Goal: Information Seeking & Learning: Understand process/instructions

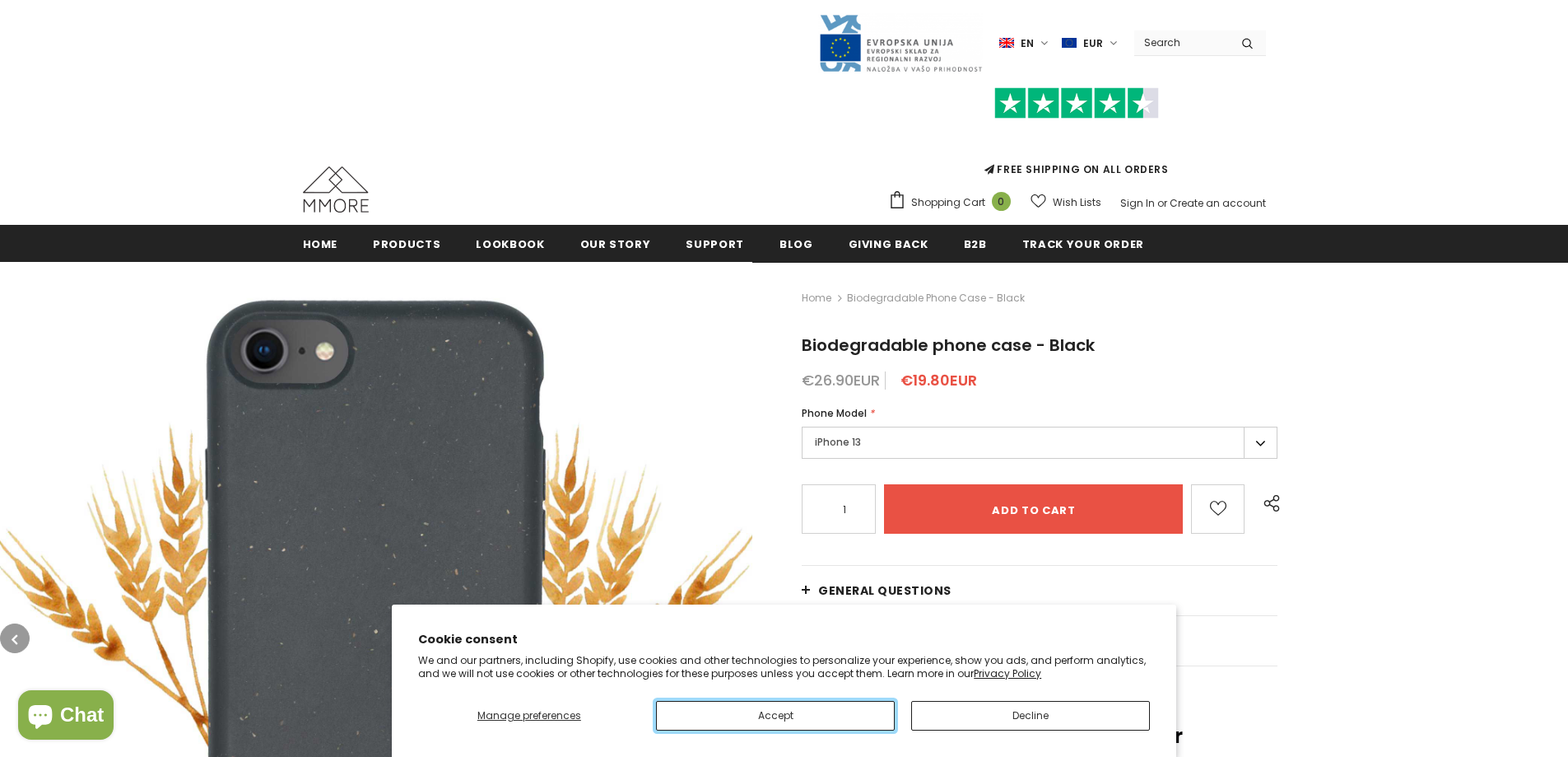
click at [817, 709] on button "Accept" at bounding box center [776, 715] width 239 height 29
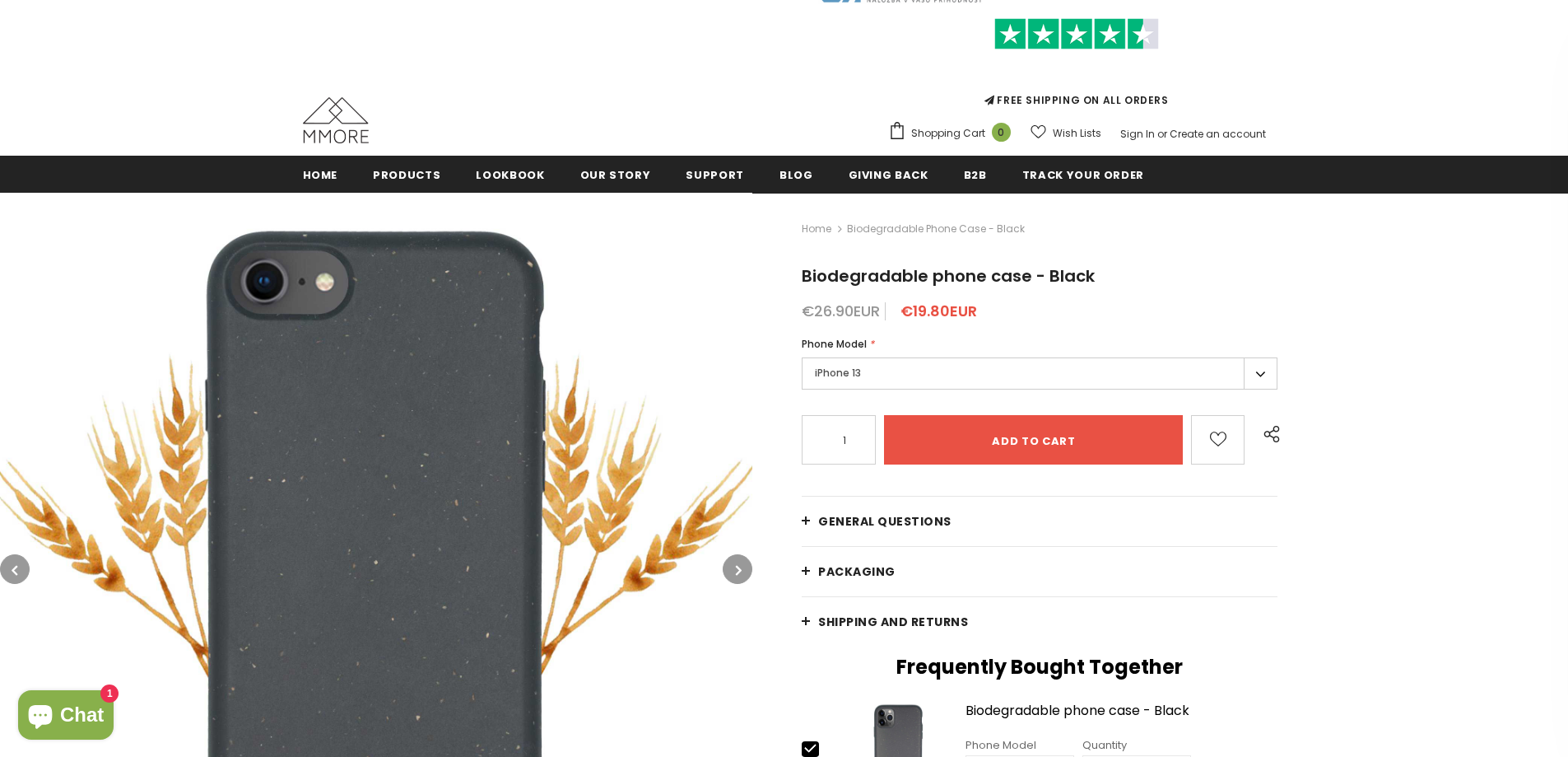
scroll to position [165, 0]
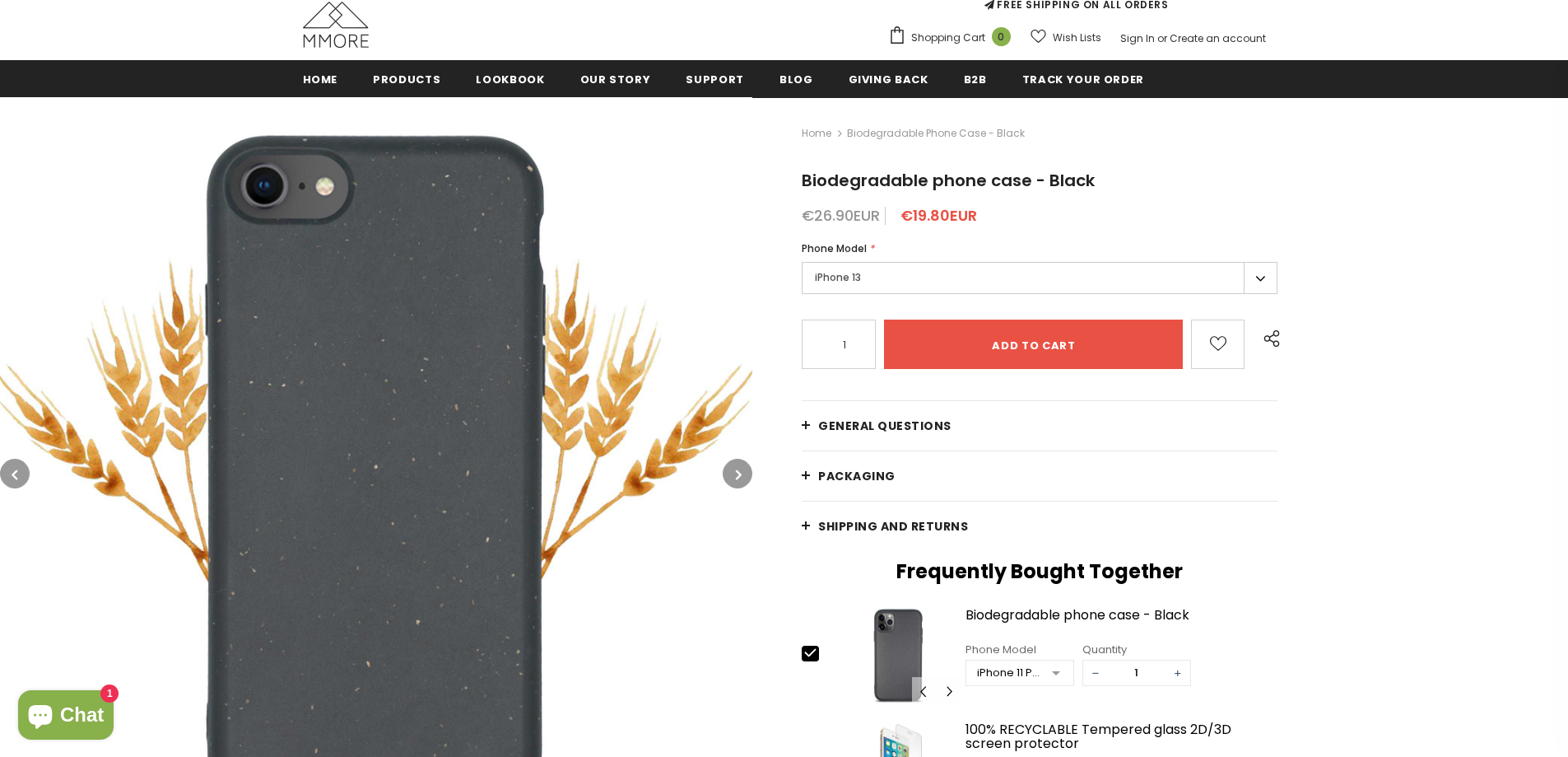
click at [803, 522] on link "Shipping and returns" at bounding box center [1039, 526] width 475 height 49
click at [808, 522] on link "Shipping and returns" at bounding box center [1039, 526] width 475 height 49
click at [804, 522] on link "Shipping and returns" at bounding box center [1039, 526] width 475 height 49
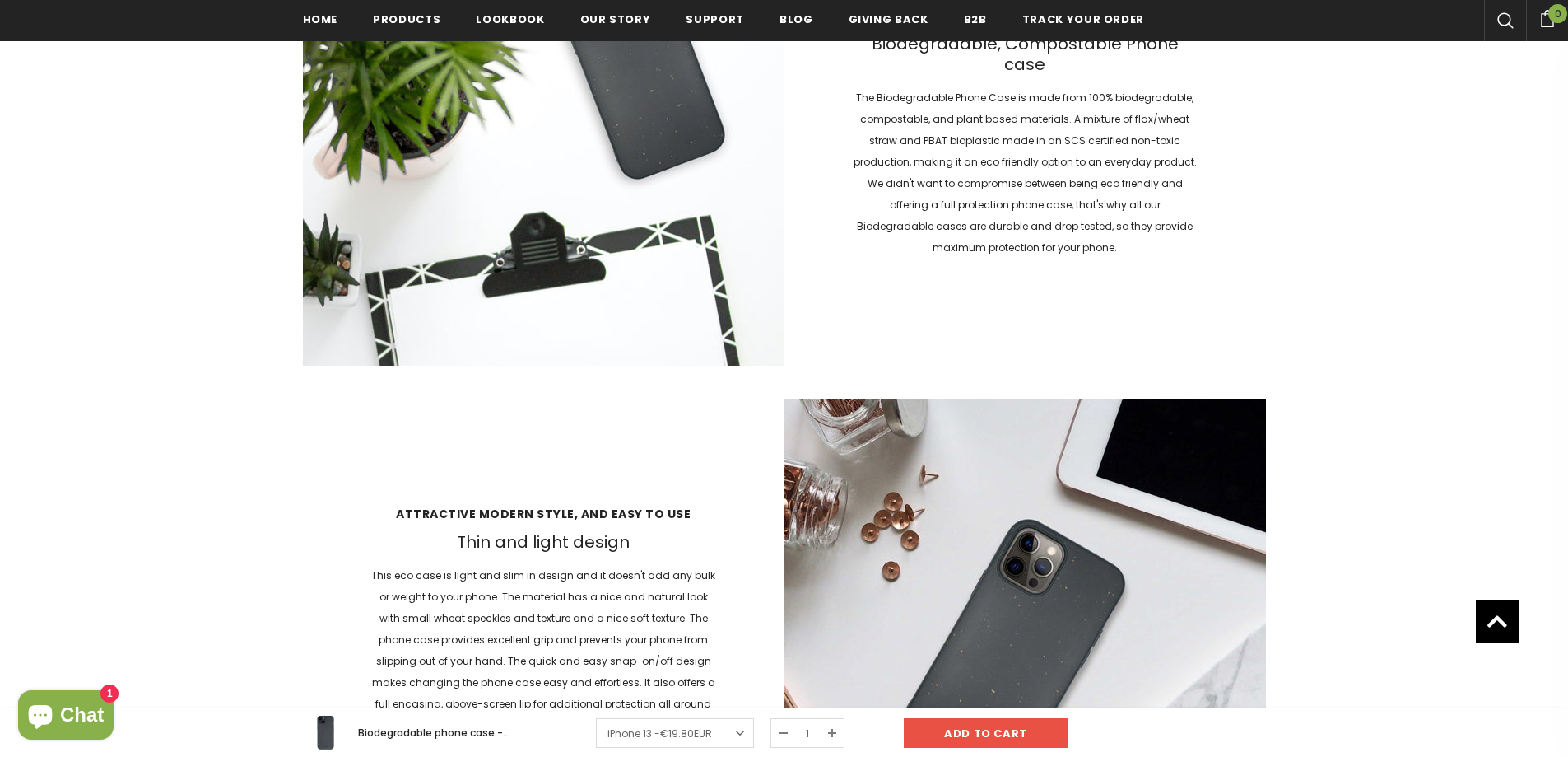
scroll to position [2310, 0]
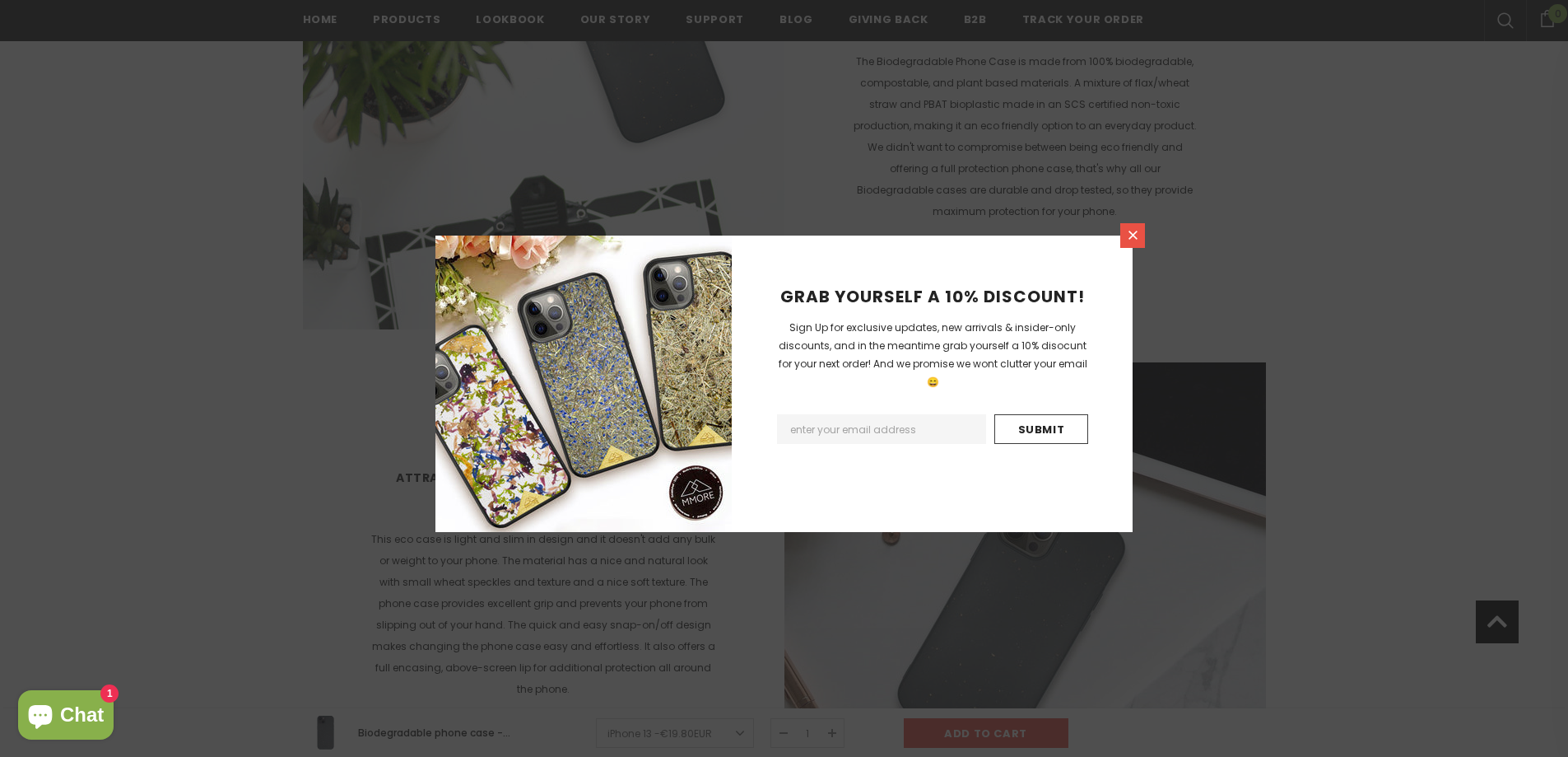
click at [1128, 234] on icon at bounding box center [1132, 234] width 14 height 14
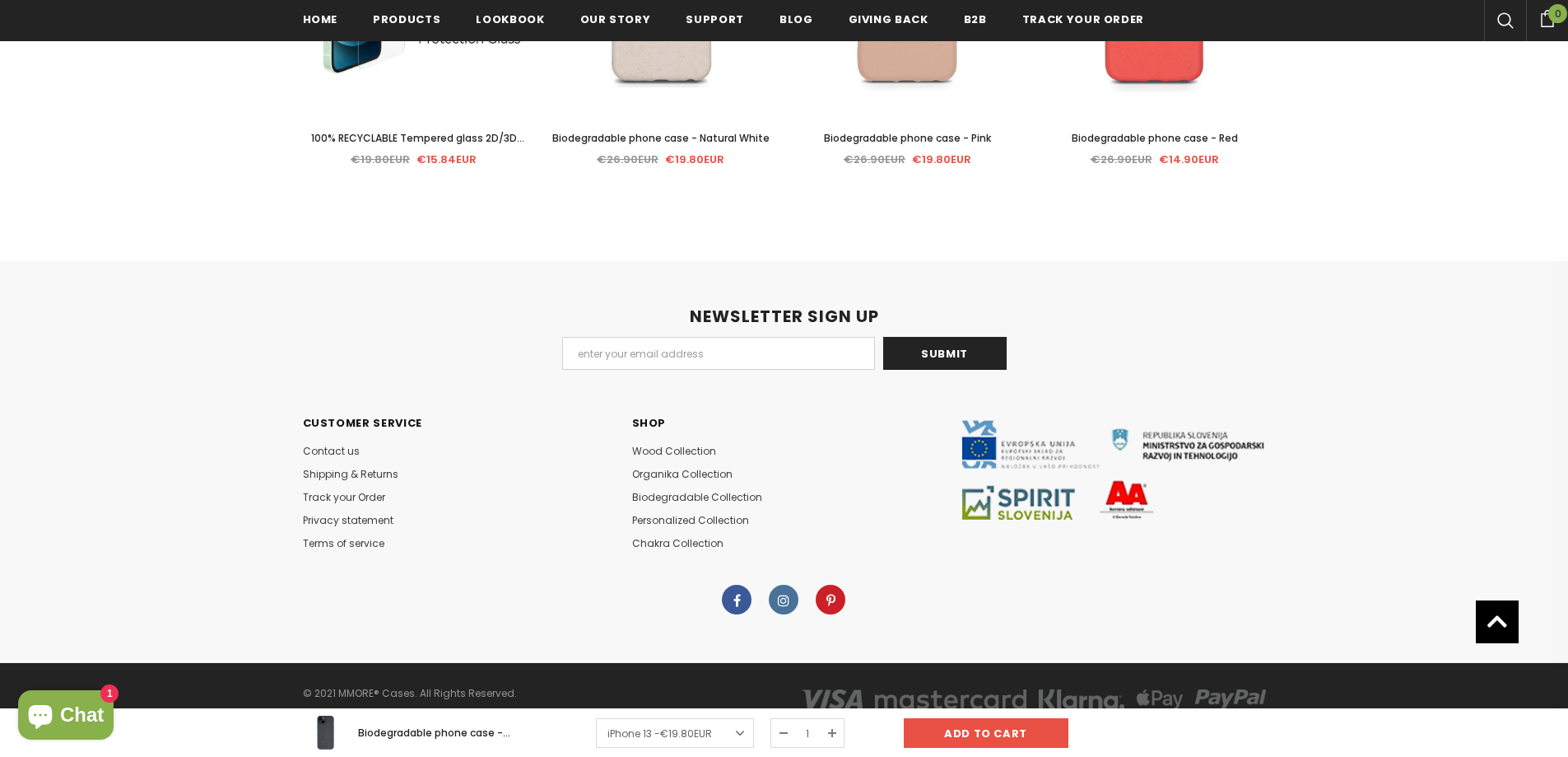
scroll to position [4019, 0]
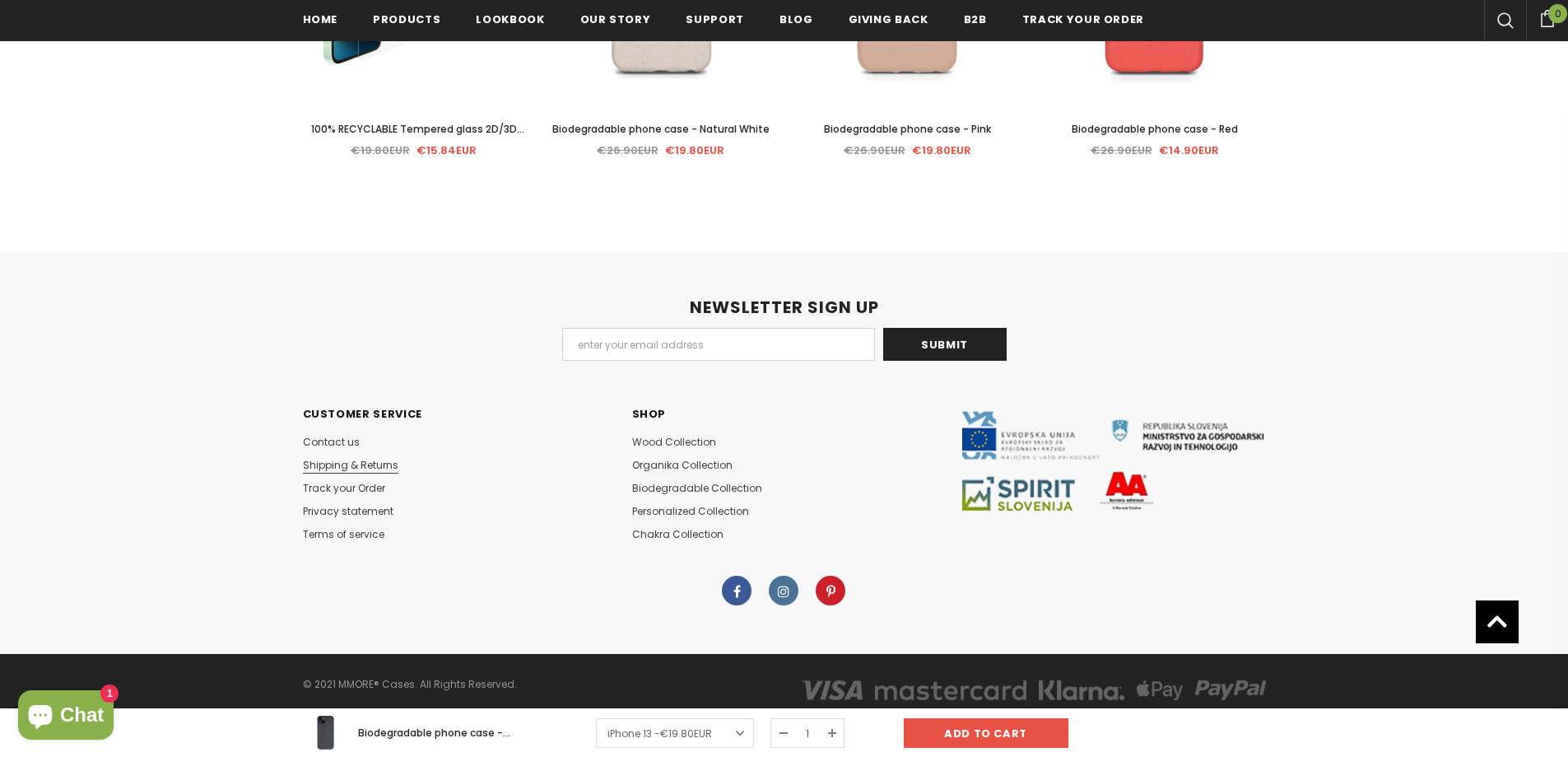
click at [325, 463] on span "Shipping & Returns" at bounding box center [350, 464] width 95 height 14
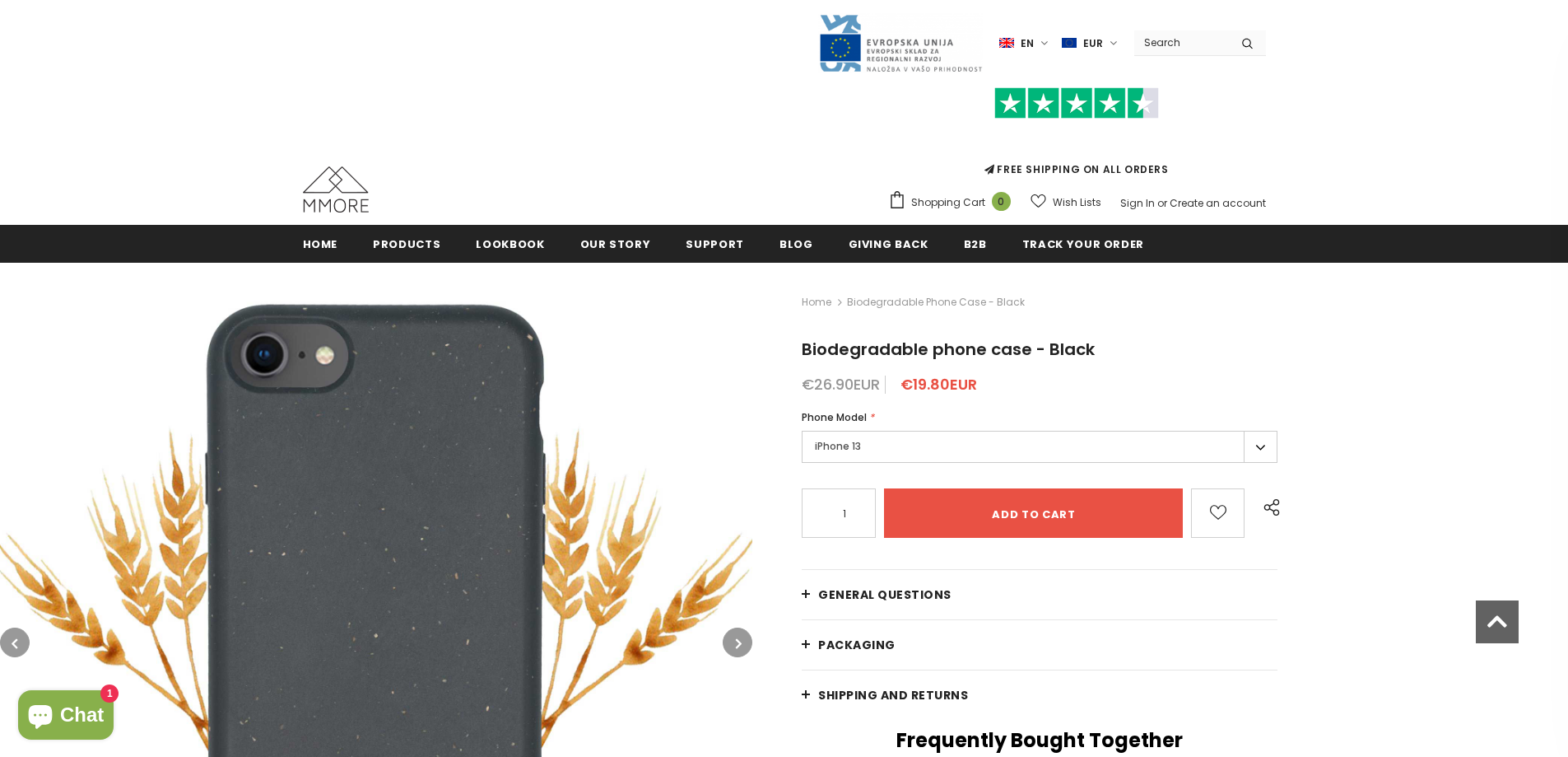
drag, startPoint x: 1303, startPoint y: 491, endPoint x: 1315, endPoint y: 137, distance: 354.2
